Goal: Task Accomplishment & Management: Manage account settings

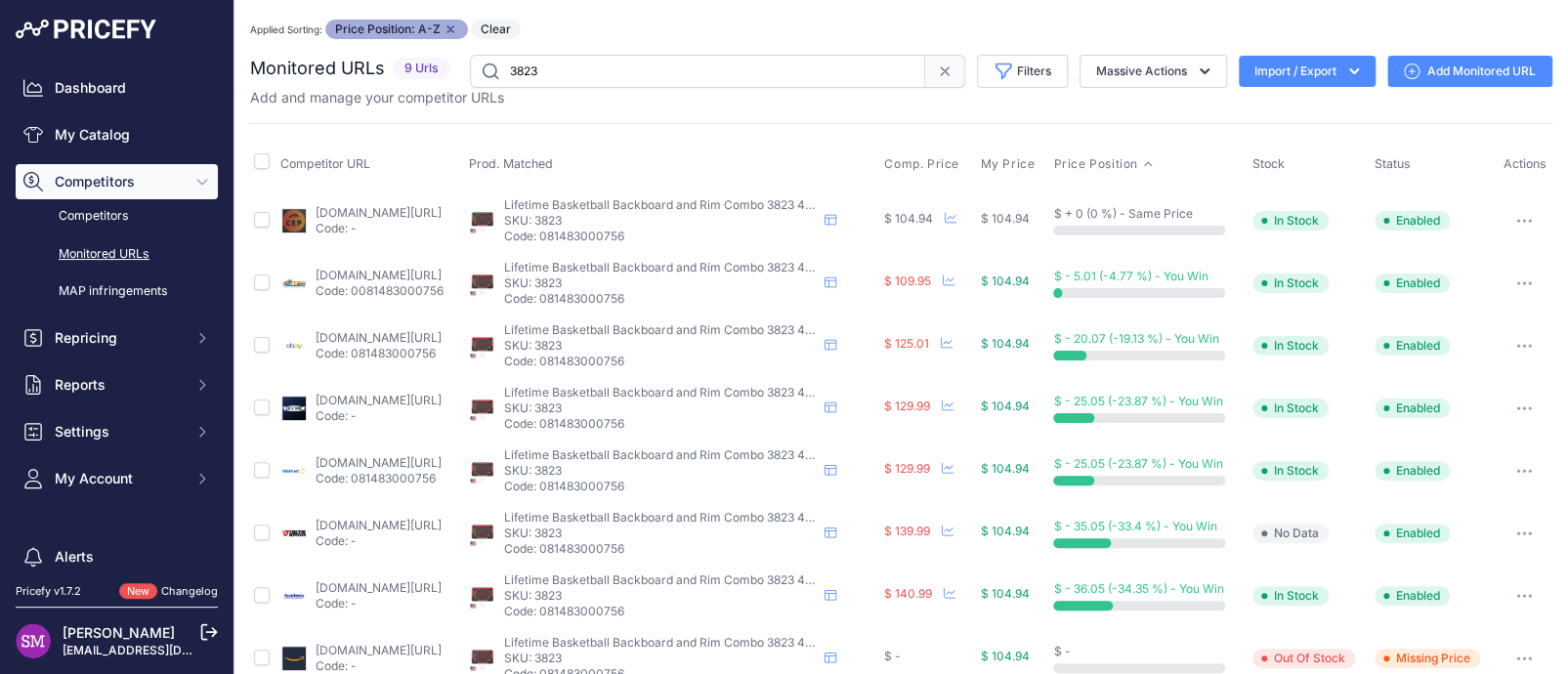
scroll to position [96, 0]
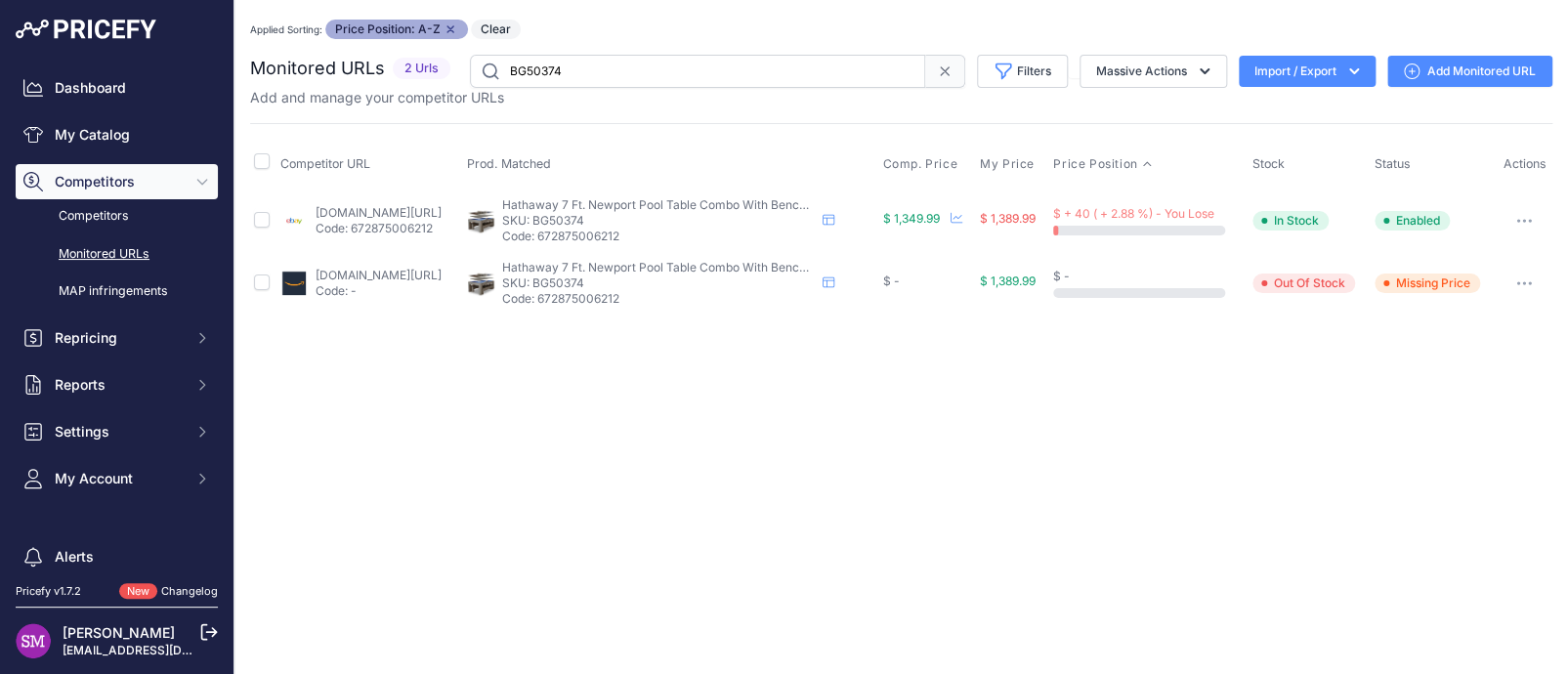
click at [895, 32] on div "Applied Sorting: Price Position: A-Z Remove sort option Clear" at bounding box center [901, 30] width 1302 height 20
click at [1436, 63] on link "Add Monitored URL" at bounding box center [1470, 71] width 166 height 32
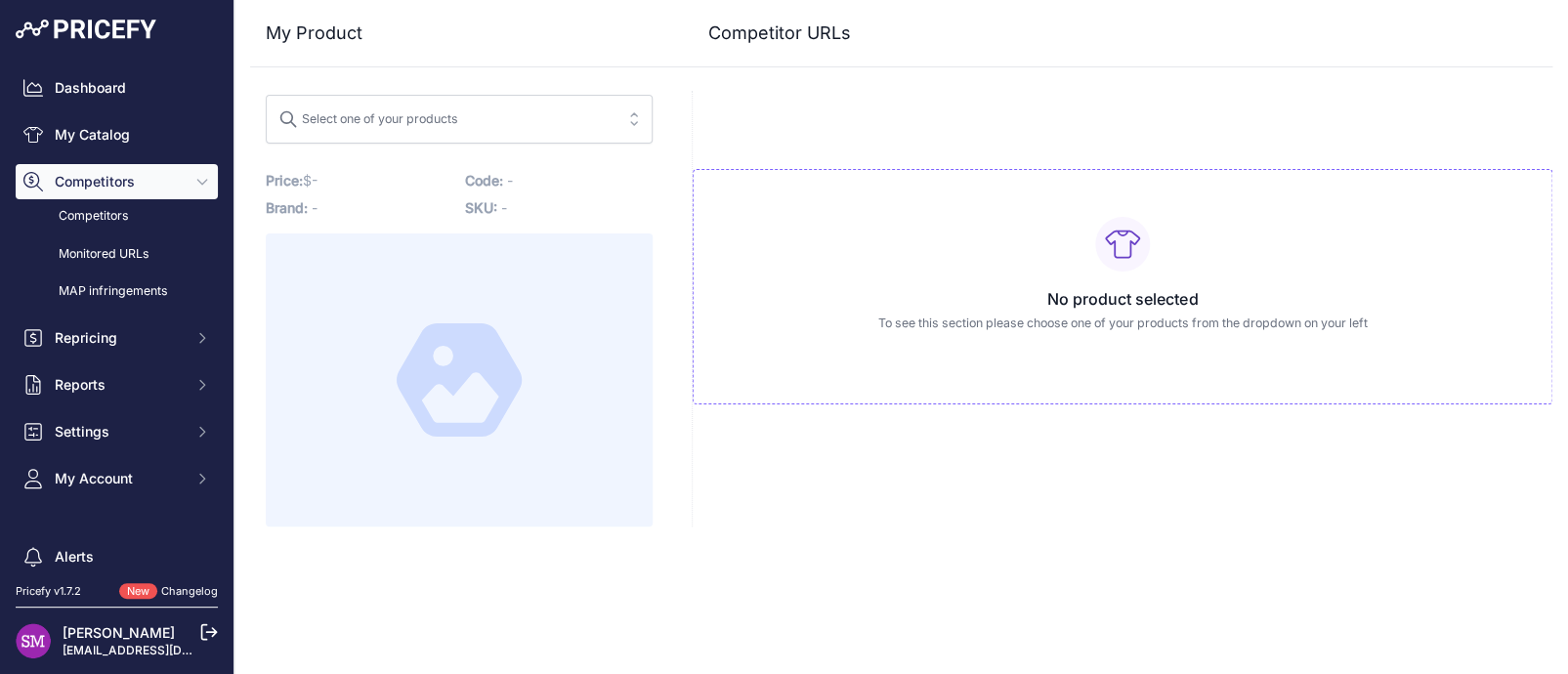
click at [509, 121] on span "Select one of your products" at bounding box center [445, 119] width 334 height 32
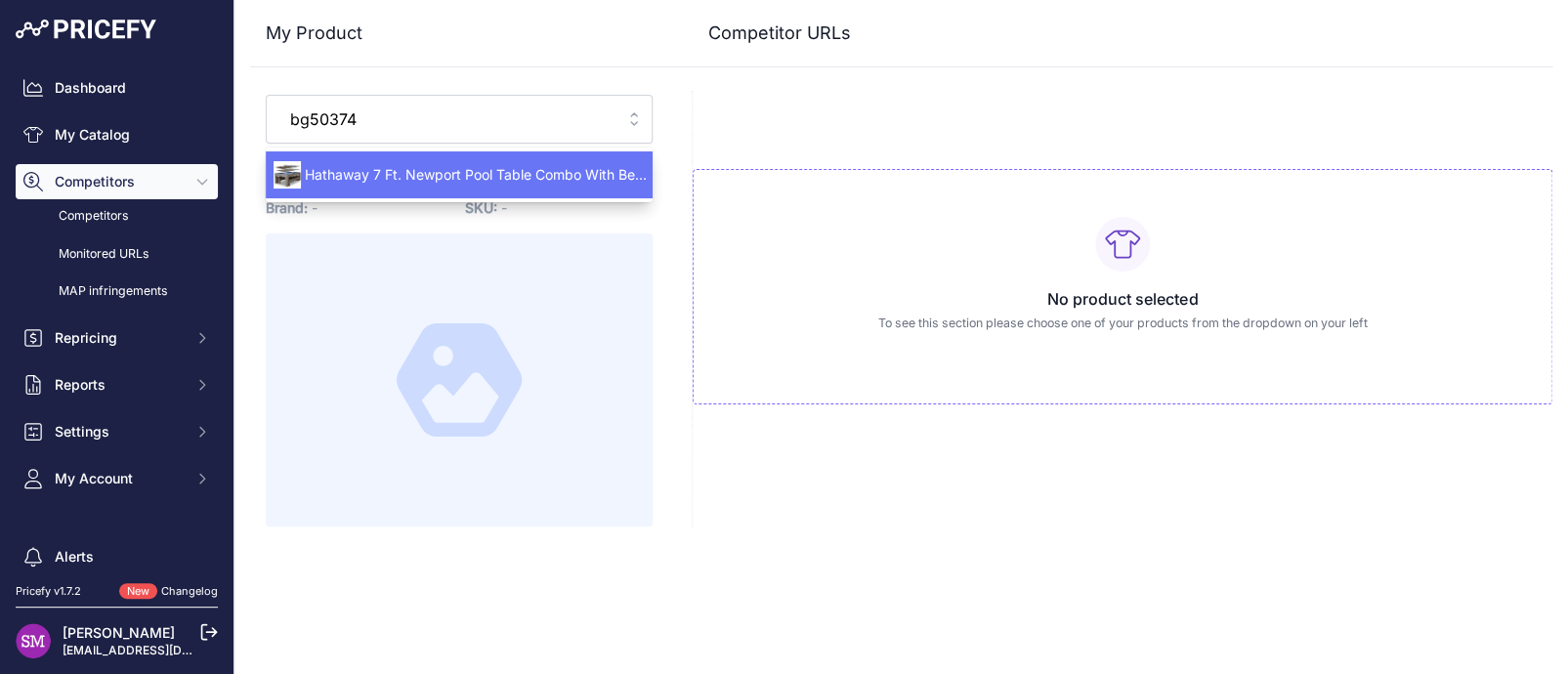
type input "bg50374"
click at [507, 169] on span "Hathaway 7 Ft. Newport Pool Table Combo With Benches Rustic Gray Color - Rustic…" at bounding box center [459, 175] width 387 height 20
type input "www.amazon.com/gp/product/B09GWFDLK2?prirule_jdsnikfkfjsd=9996"
type input "www.ebay.com/itm/186746170464?prirule_jdsnikfkfjsd=9996"
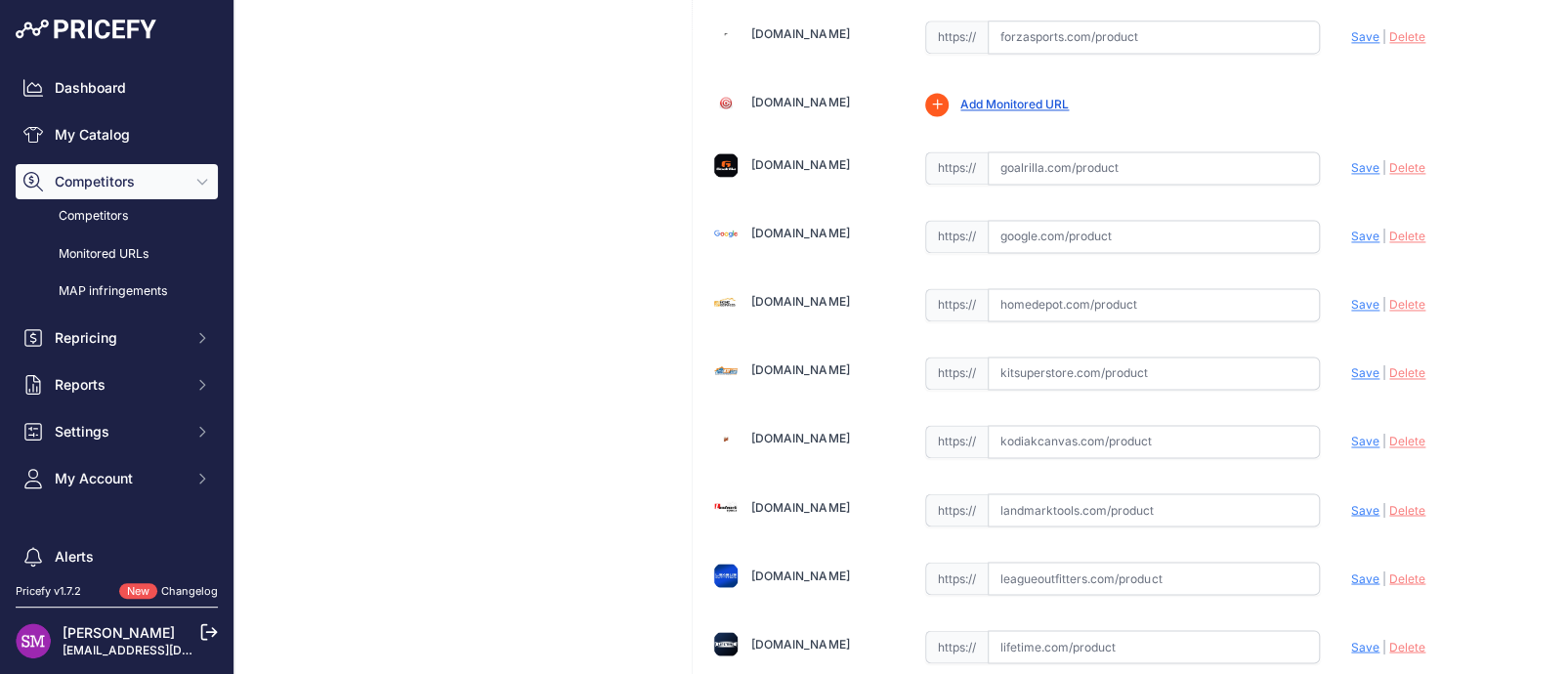
scroll to position [1367, 0]
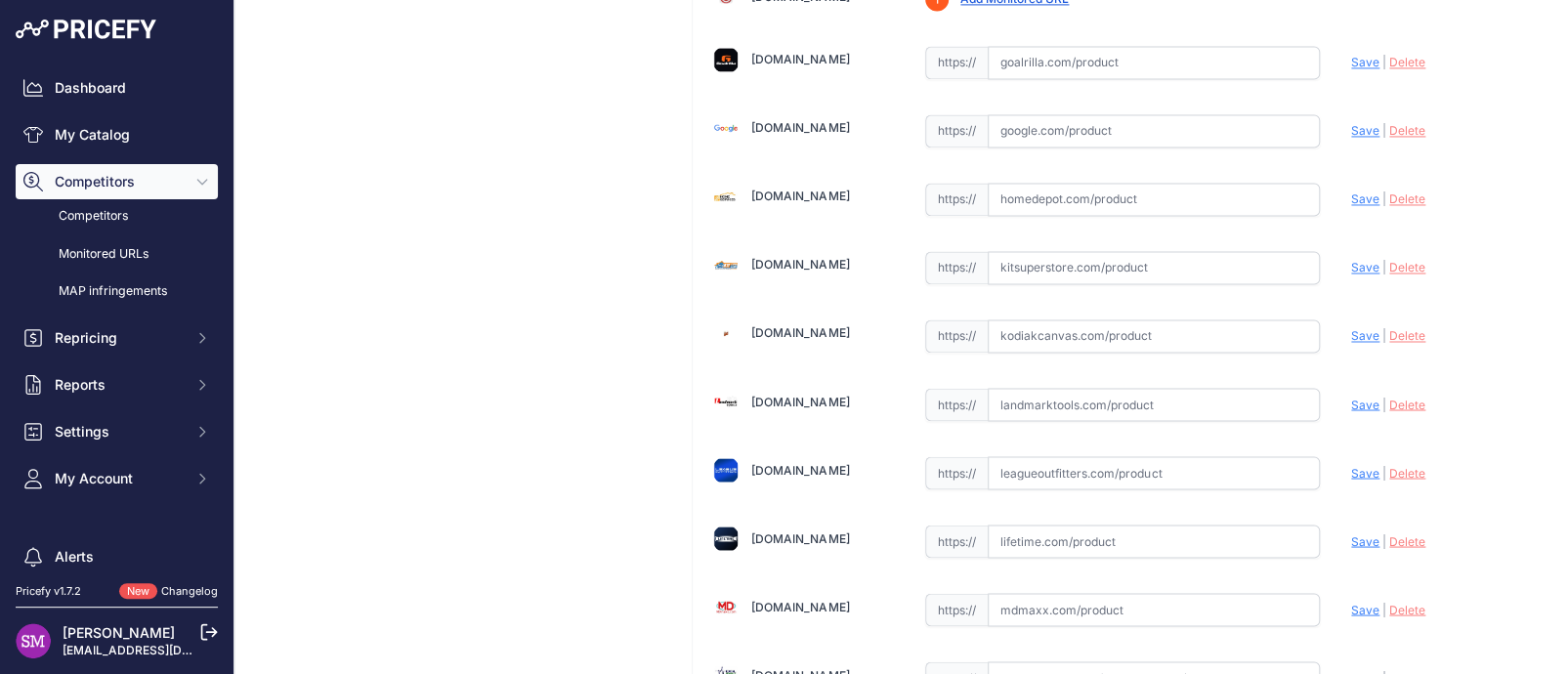
click at [1023, 266] on input "text" at bounding box center [1153, 267] width 332 height 33
click at [1357, 266] on span "Save" at bounding box center [1366, 267] width 29 height 15
type input "https://www.kitsuperstore.com/pool-tables/9072-hathaway-newport-7-ft-pool-table…"
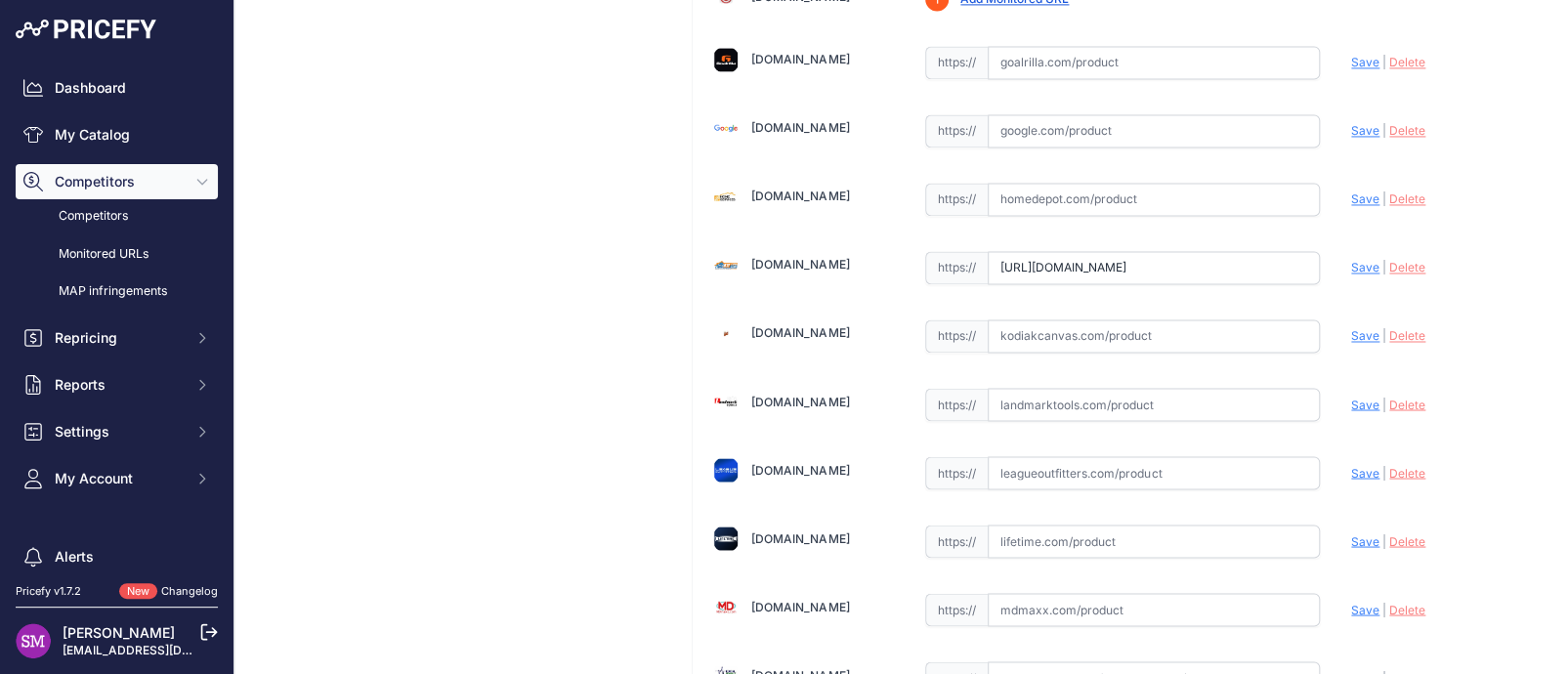
scroll to position [1411, 0]
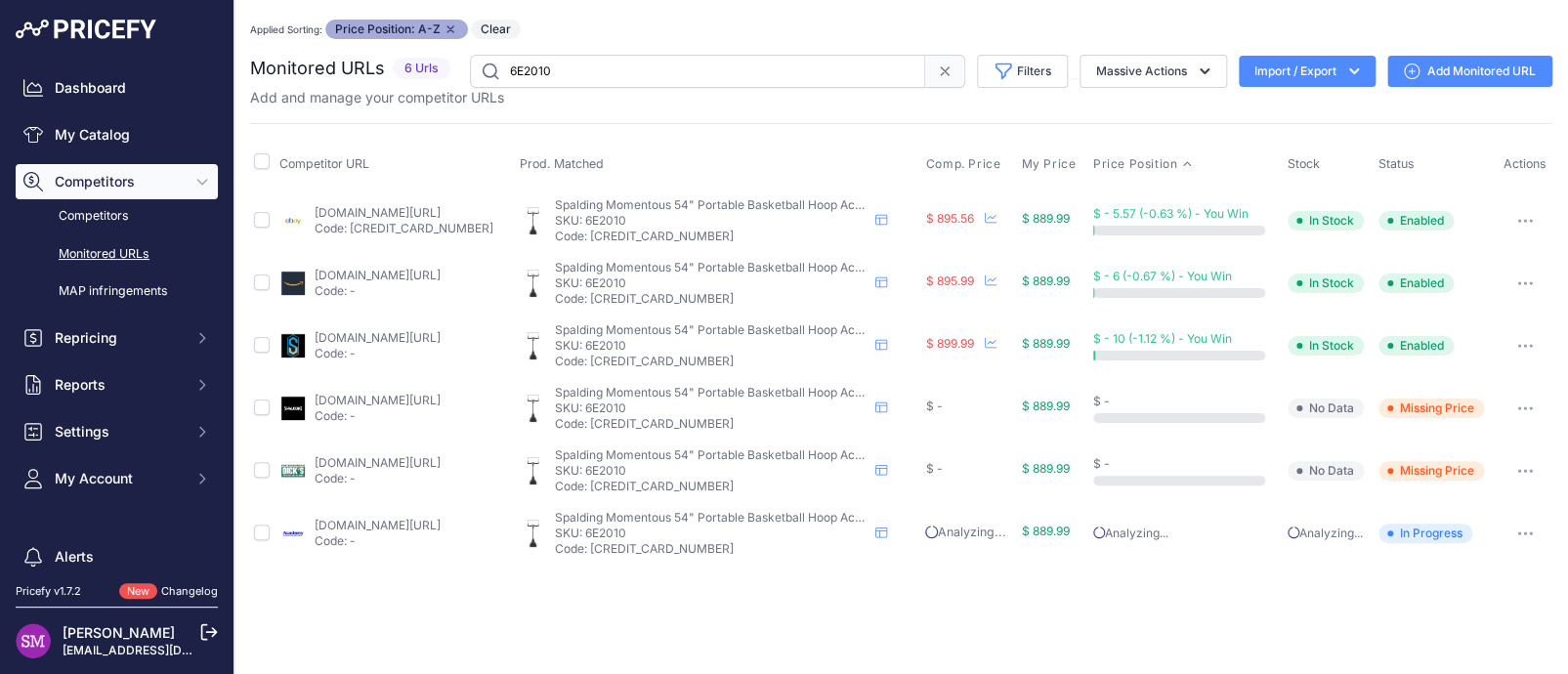
click at [1526, 526] on button "button" at bounding box center [1524, 533] width 39 height 28
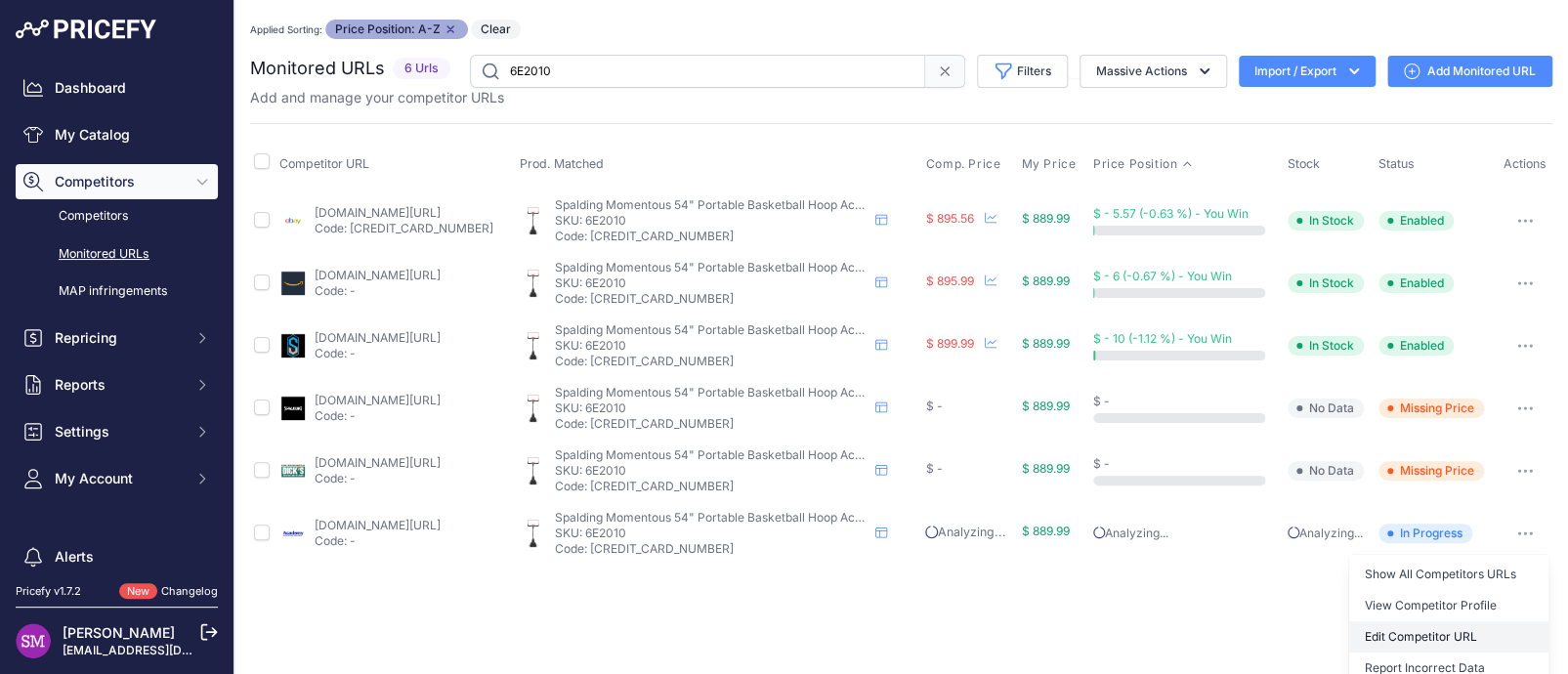
scroll to position [74, 0]
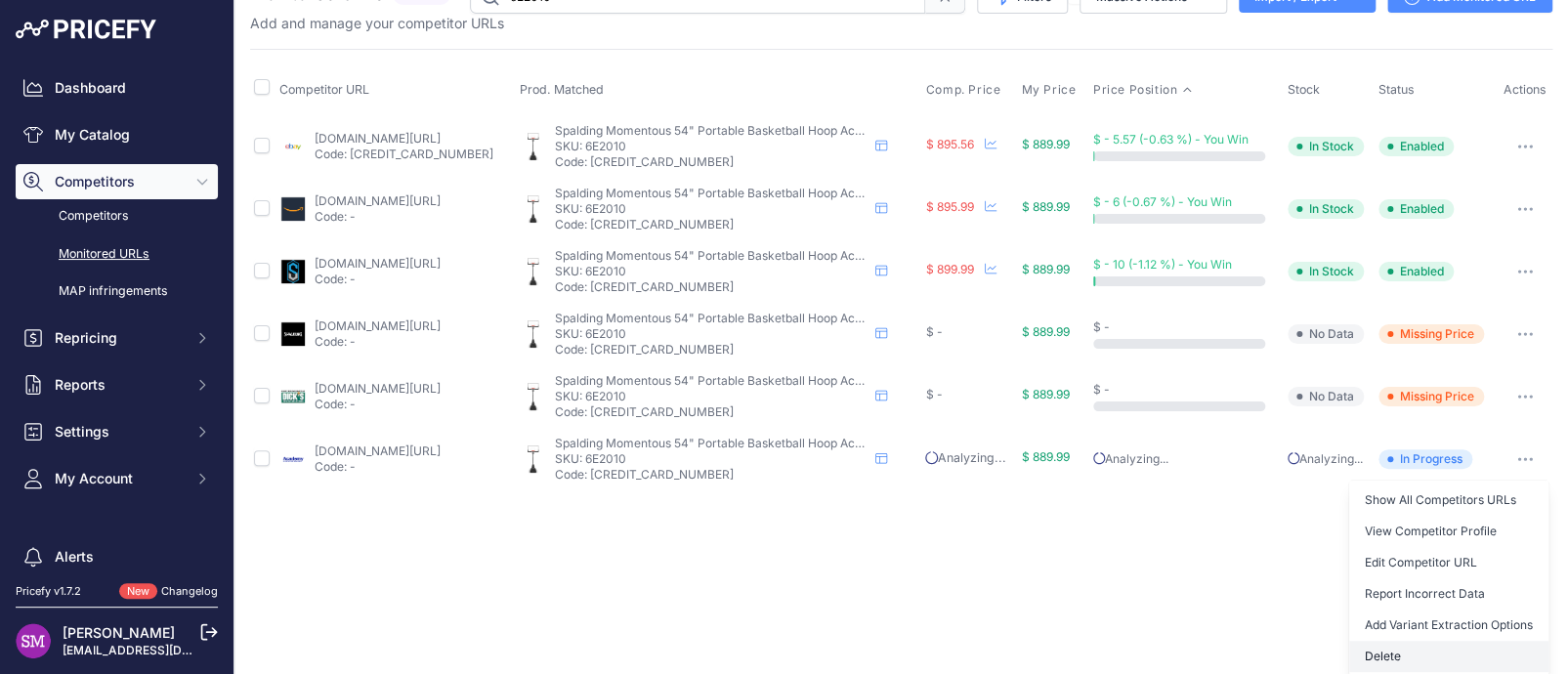
click at [1368, 653] on button "Delete" at bounding box center [1449, 656] width 199 height 32
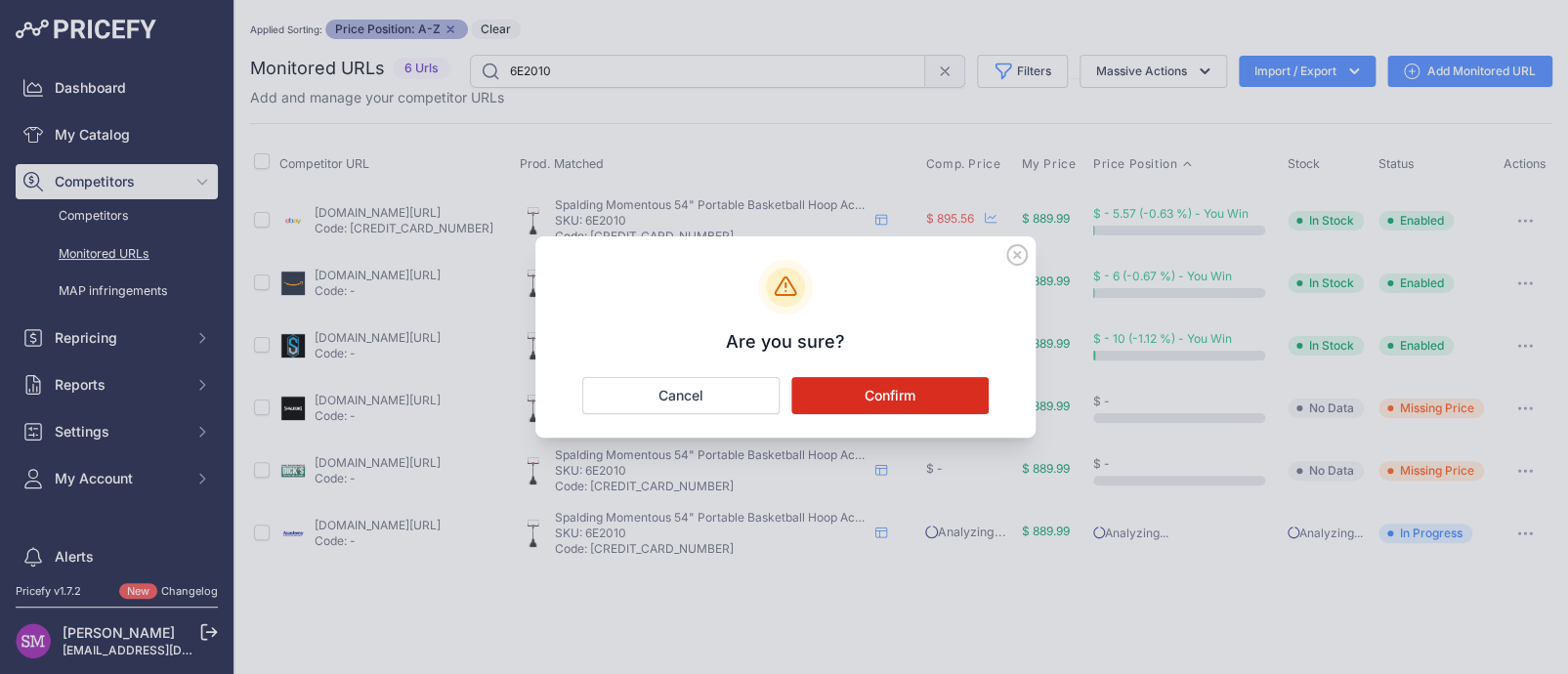
click at [894, 388] on button "Confirm" at bounding box center [890, 394] width 197 height 37
